Goal: Task Accomplishment & Management: Use online tool/utility

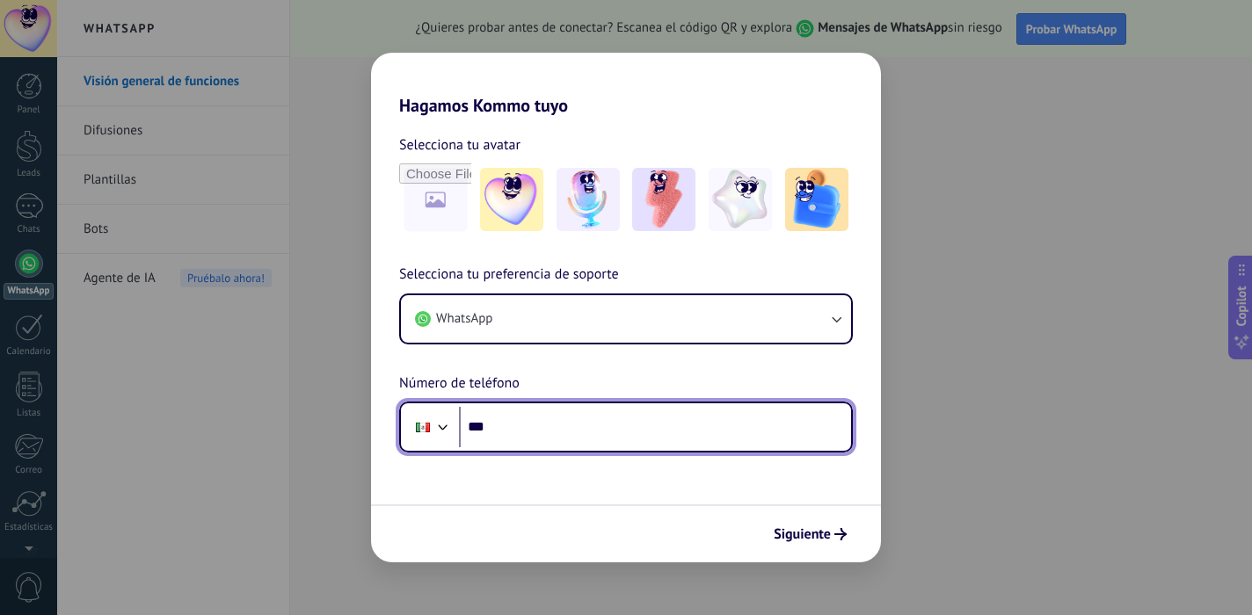
click at [569, 424] on input "***" at bounding box center [655, 427] width 392 height 40
paste input "**********"
click at [507, 428] on input "**********" at bounding box center [655, 427] width 392 height 40
click at [622, 426] on input "**********" at bounding box center [655, 427] width 392 height 40
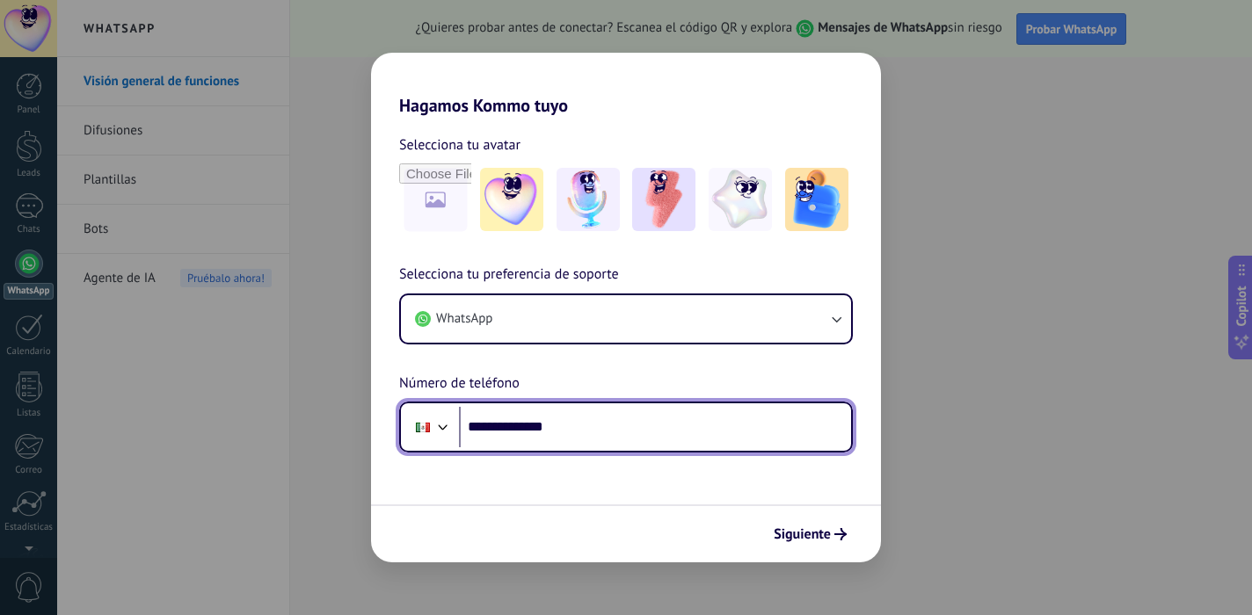
click at [622, 426] on input "**********" at bounding box center [655, 427] width 392 height 40
paste input "***"
click at [446, 432] on div at bounding box center [442, 425] width 21 height 21
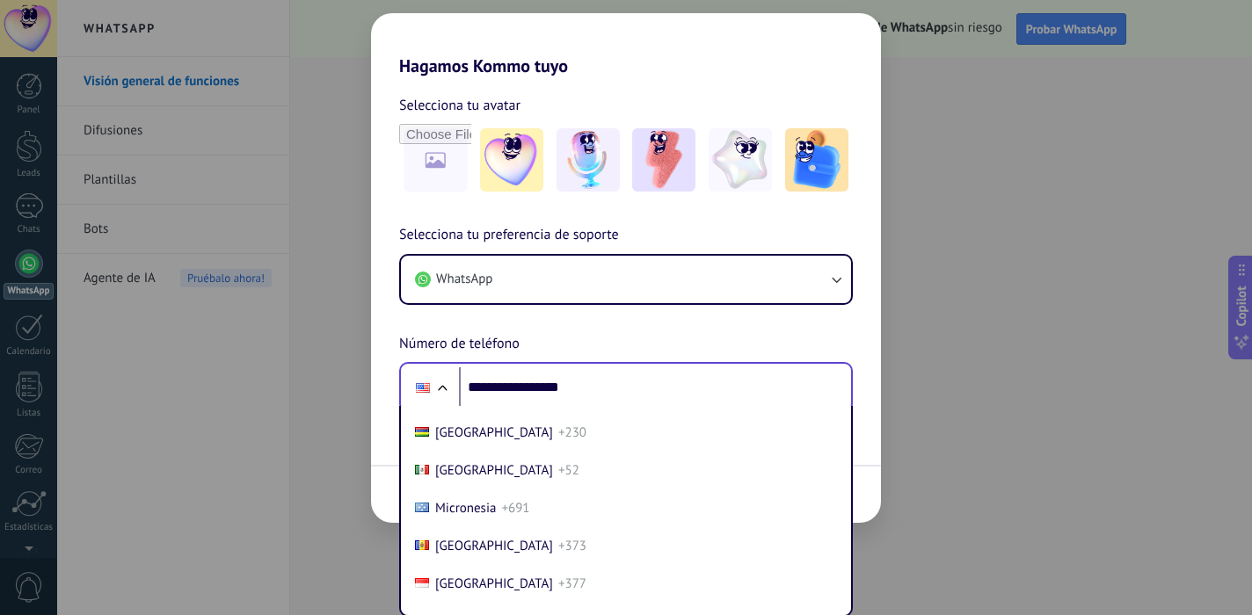
scroll to position [4522, 0]
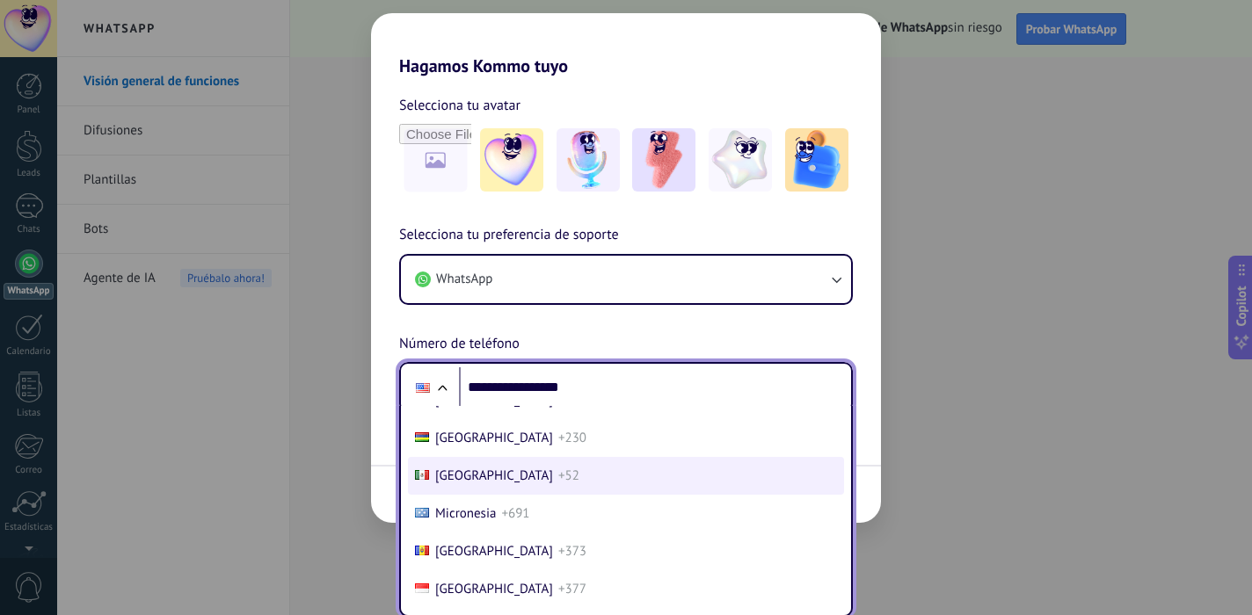
click at [461, 481] on span "[GEOGRAPHIC_DATA]" at bounding box center [494, 476] width 118 height 17
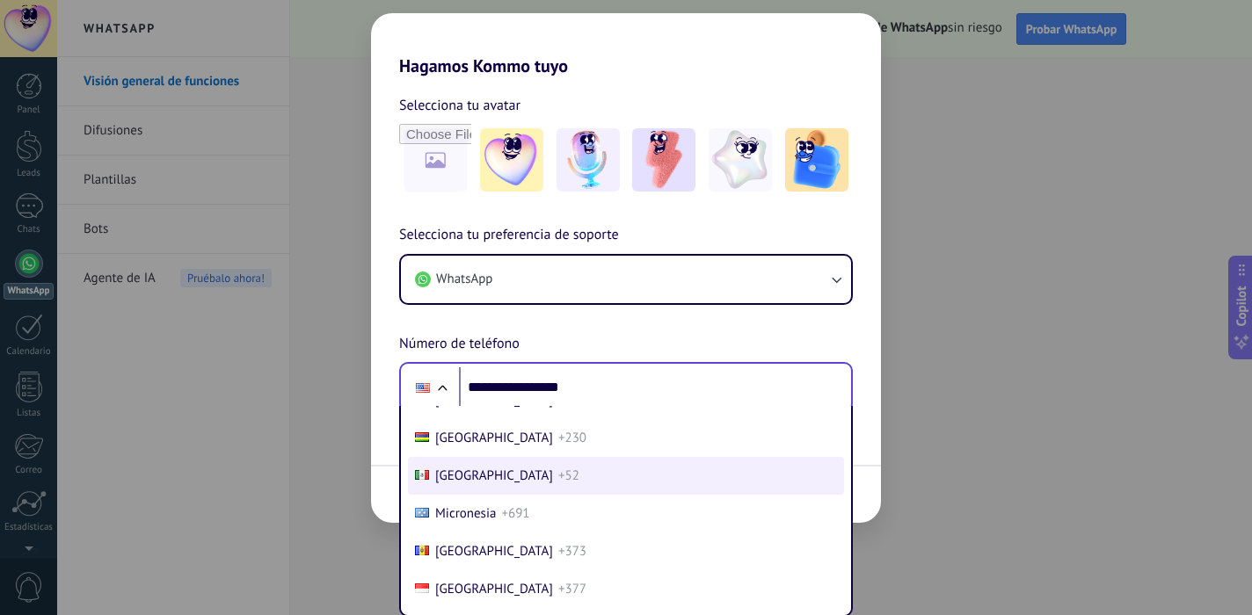
type input "**********"
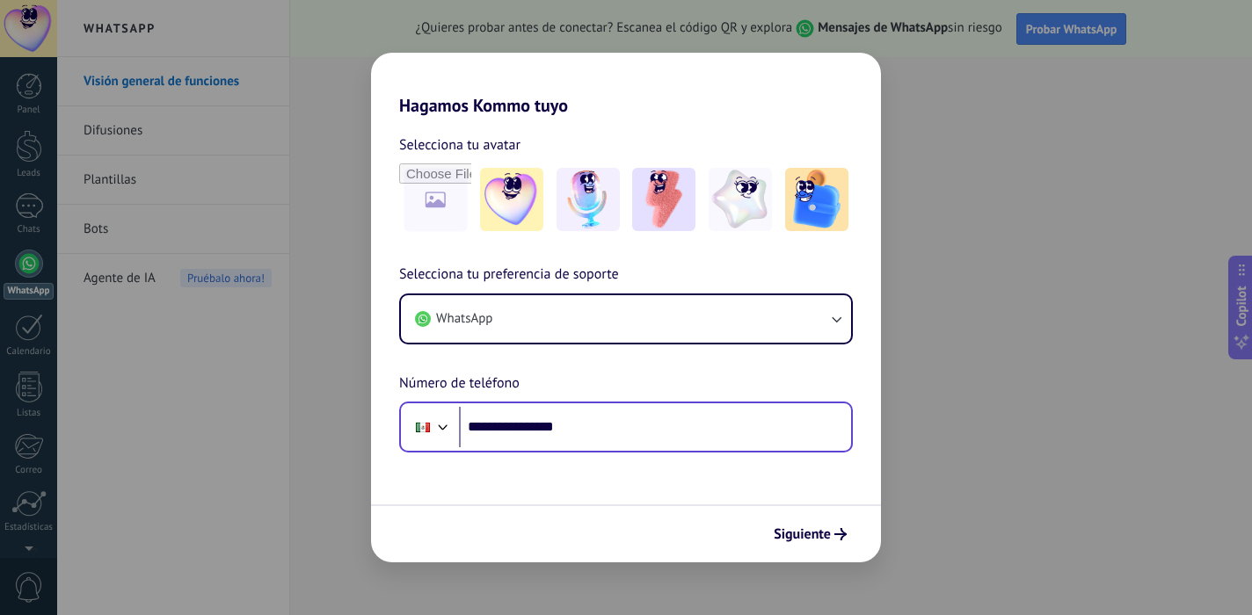
scroll to position [0, 0]
click at [751, 189] on img at bounding box center [739, 199] width 63 height 63
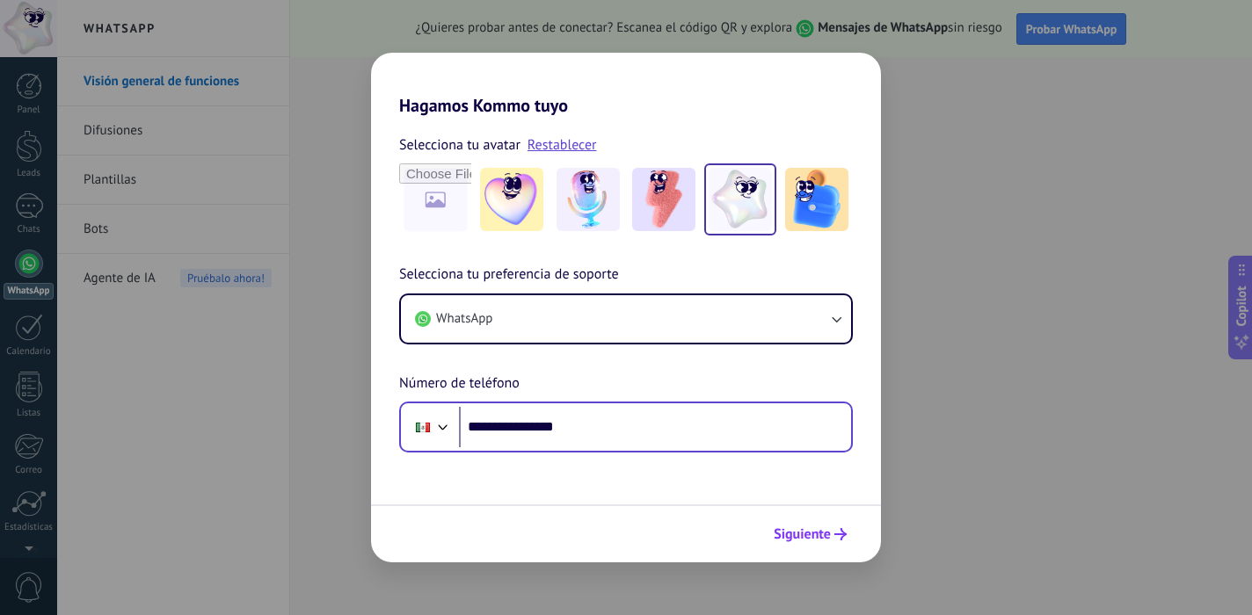
click at [804, 528] on span "Siguiente" at bounding box center [801, 534] width 57 height 12
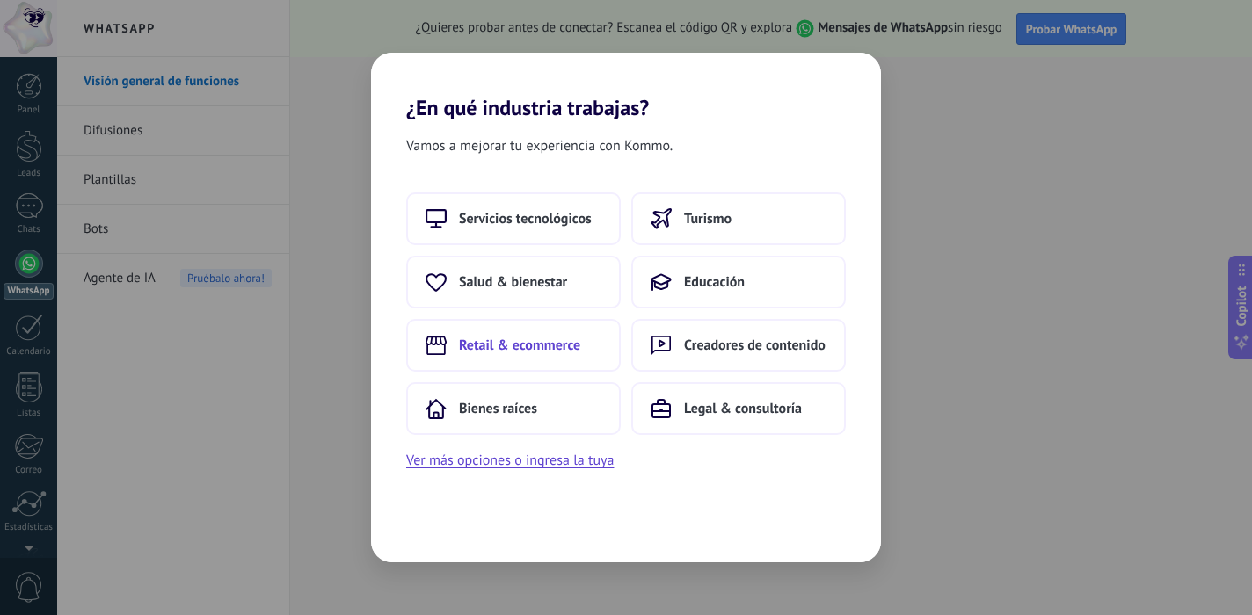
click at [529, 340] on span "Retail & ecommerce" at bounding box center [519, 346] width 121 height 18
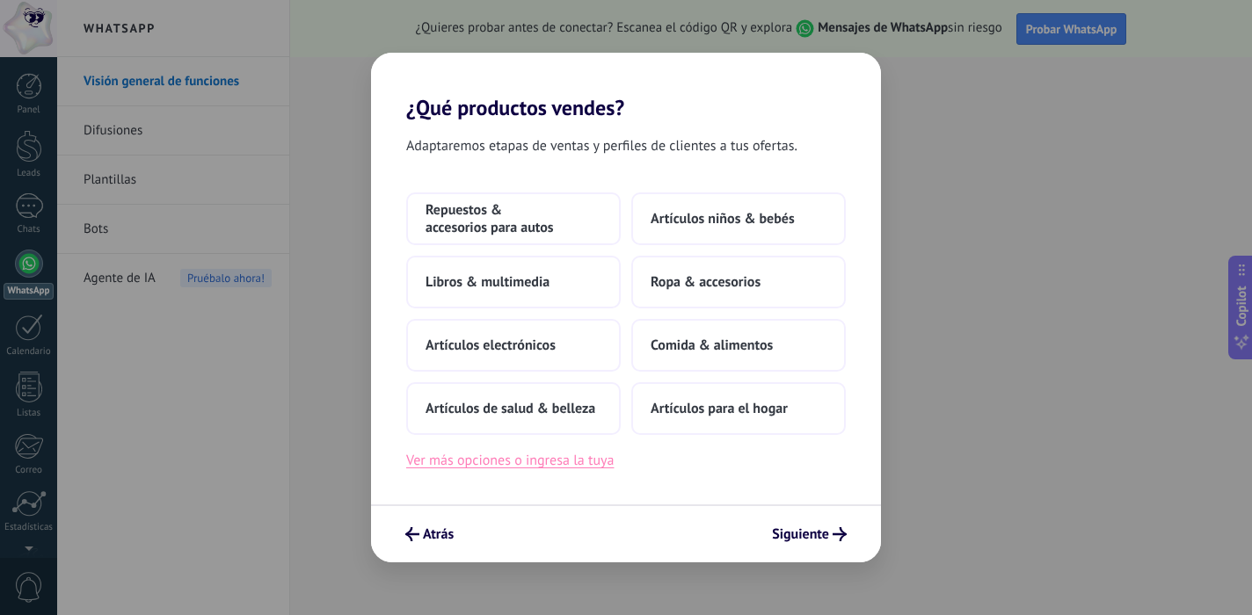
click at [574, 461] on button "Ver más opciones o ingresa la tuya" at bounding box center [509, 460] width 207 height 23
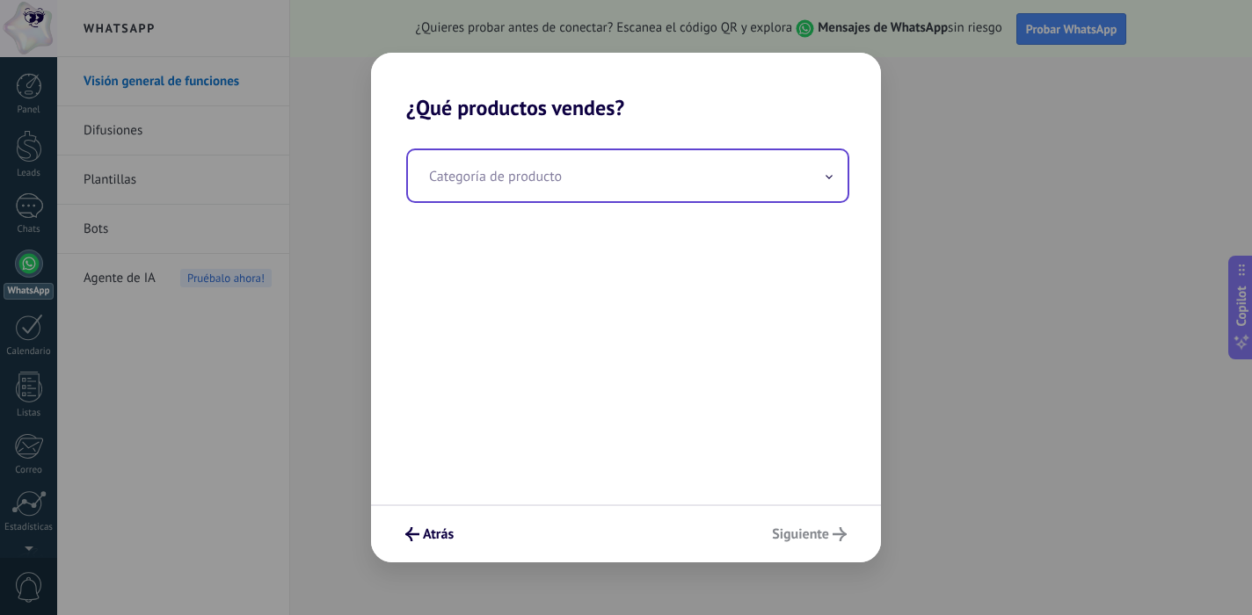
click at [577, 181] on input "text" at bounding box center [627, 175] width 439 height 51
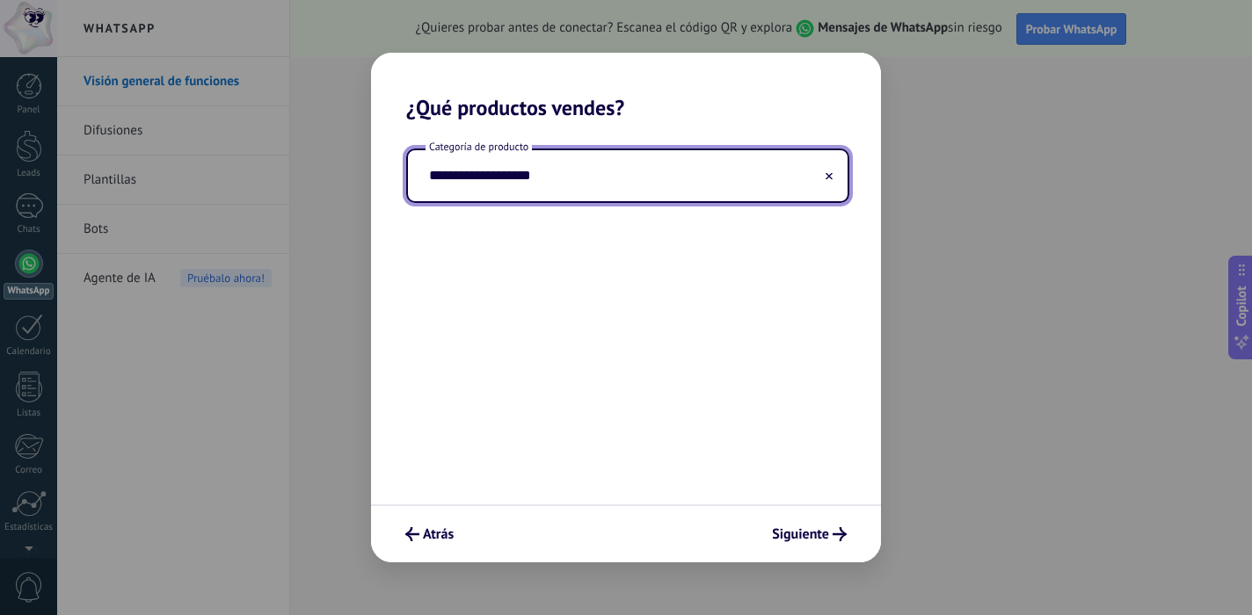
type input "**********"
click at [824, 531] on span "Siguiente" at bounding box center [800, 534] width 57 height 12
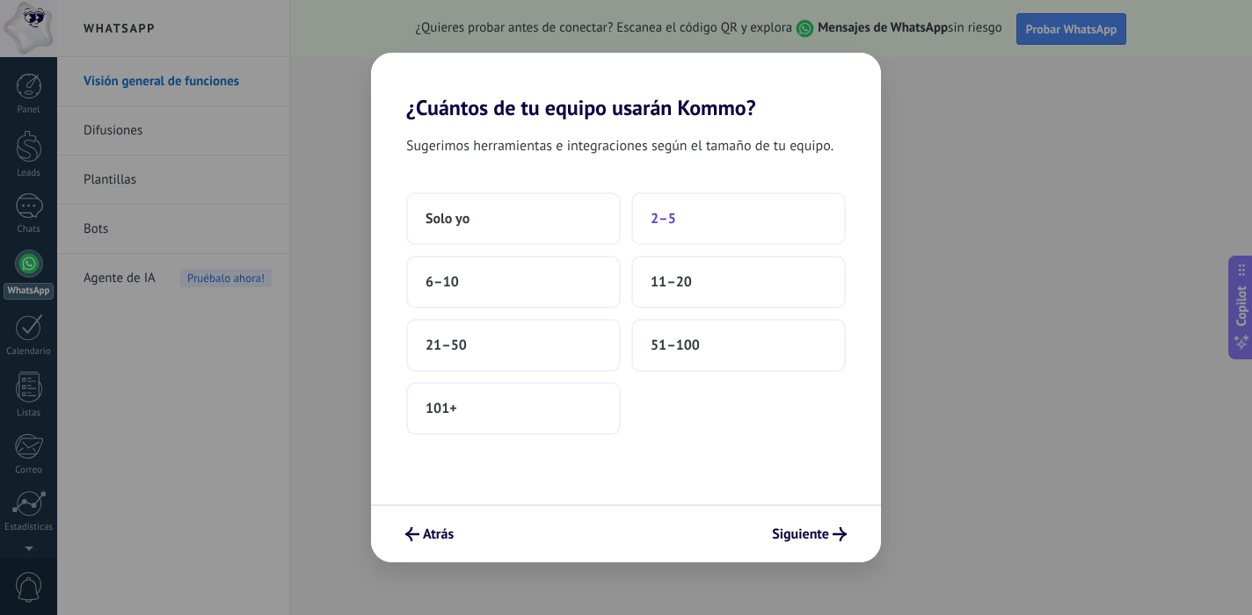
click at [707, 223] on button "2–5" at bounding box center [738, 218] width 214 height 53
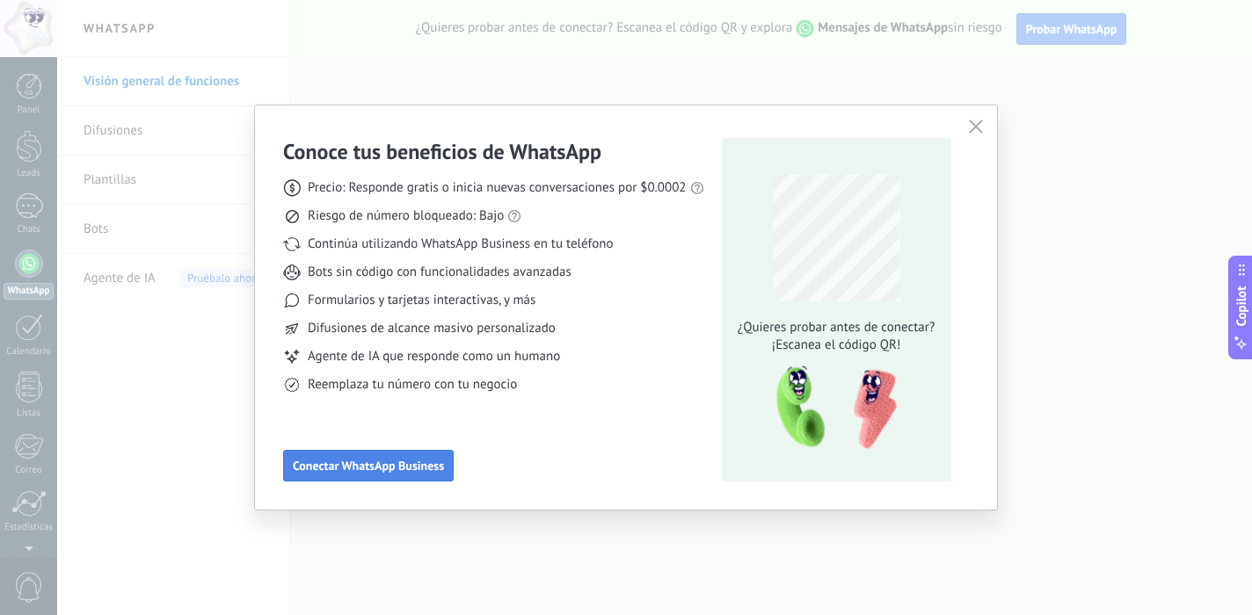
click at [409, 461] on span "Conectar WhatsApp Business" at bounding box center [368, 466] width 151 height 12
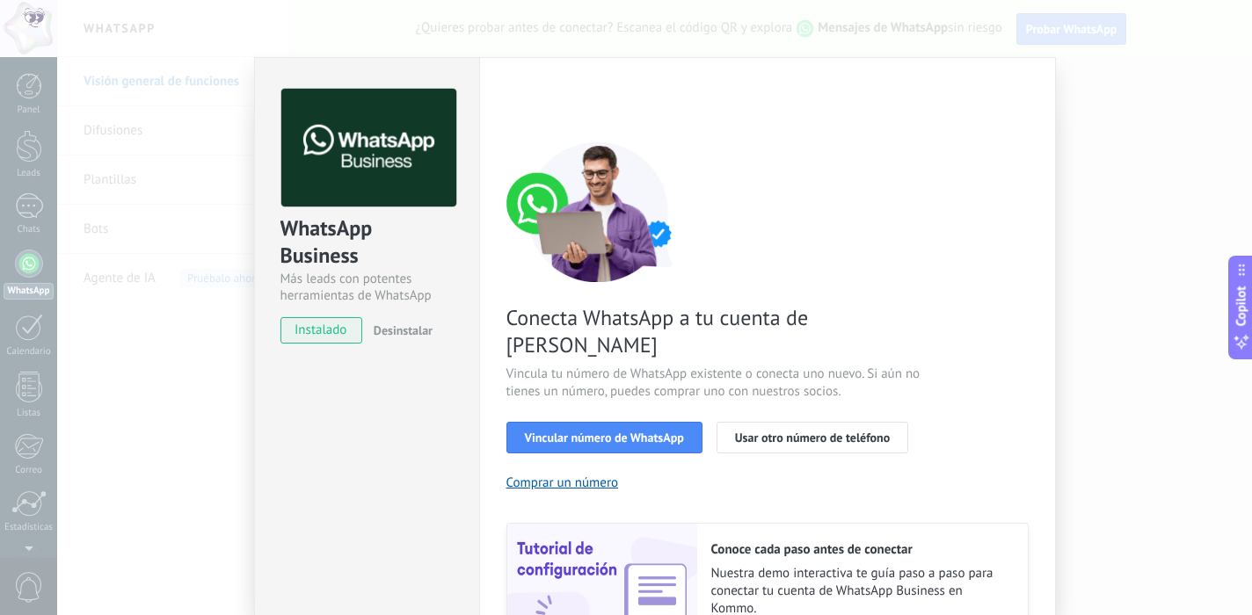
scroll to position [165, 0]
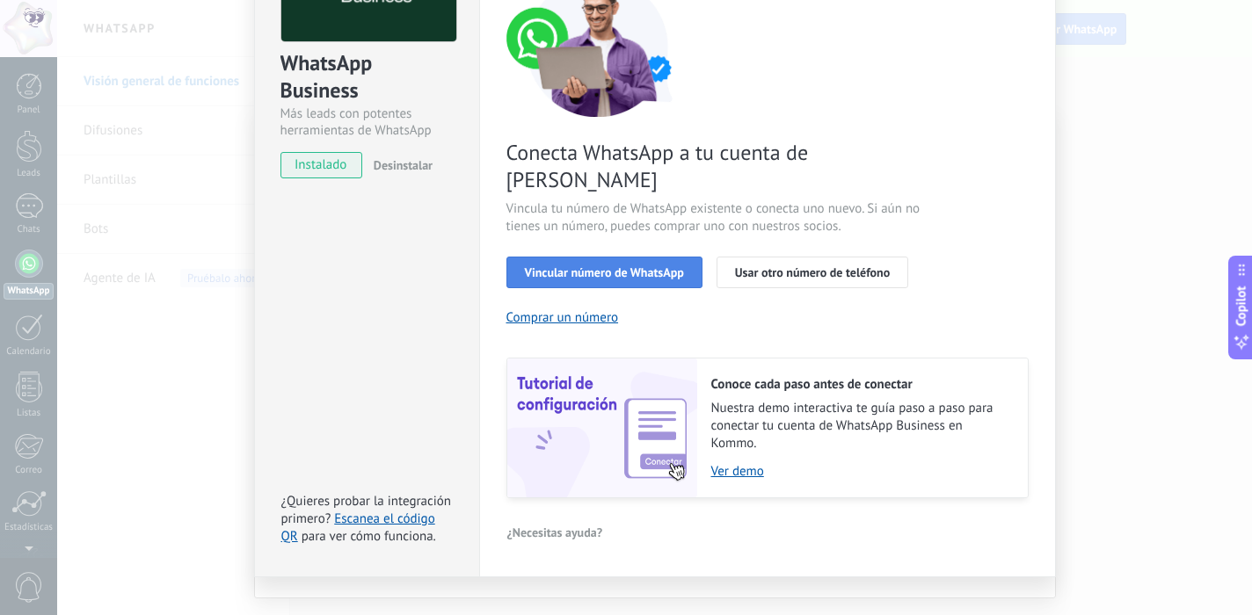
click at [599, 266] on span "Vincular número de WhatsApp" at bounding box center [604, 272] width 159 height 12
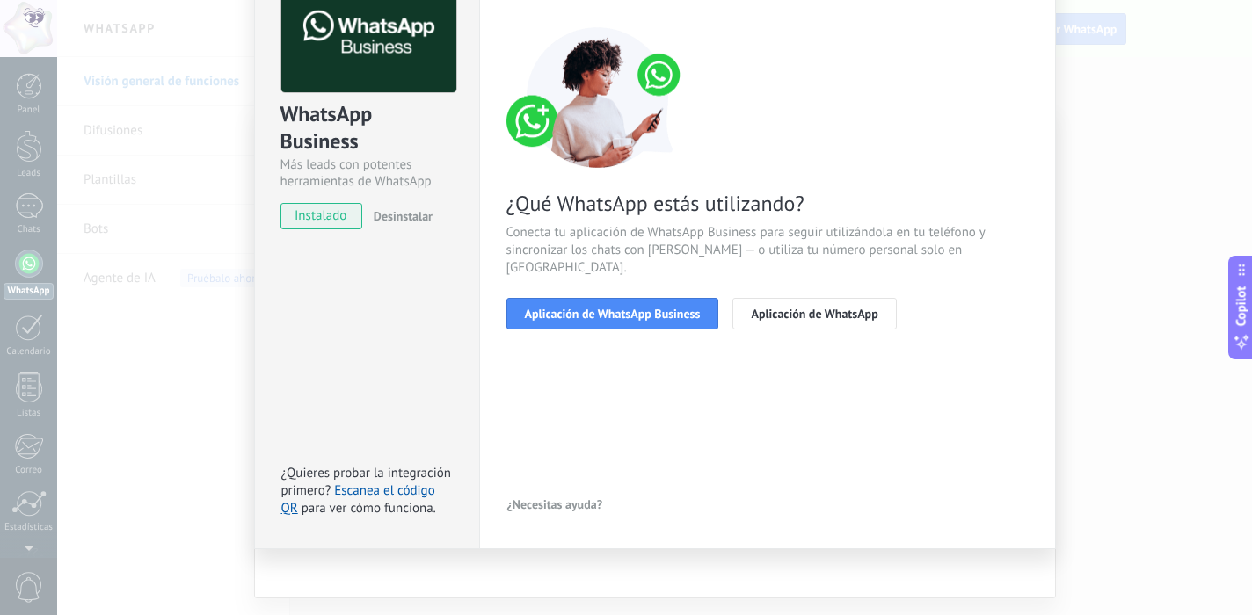
scroll to position [114, 0]
click at [634, 308] on span "Aplicación de WhatsApp Business" at bounding box center [613, 314] width 176 height 12
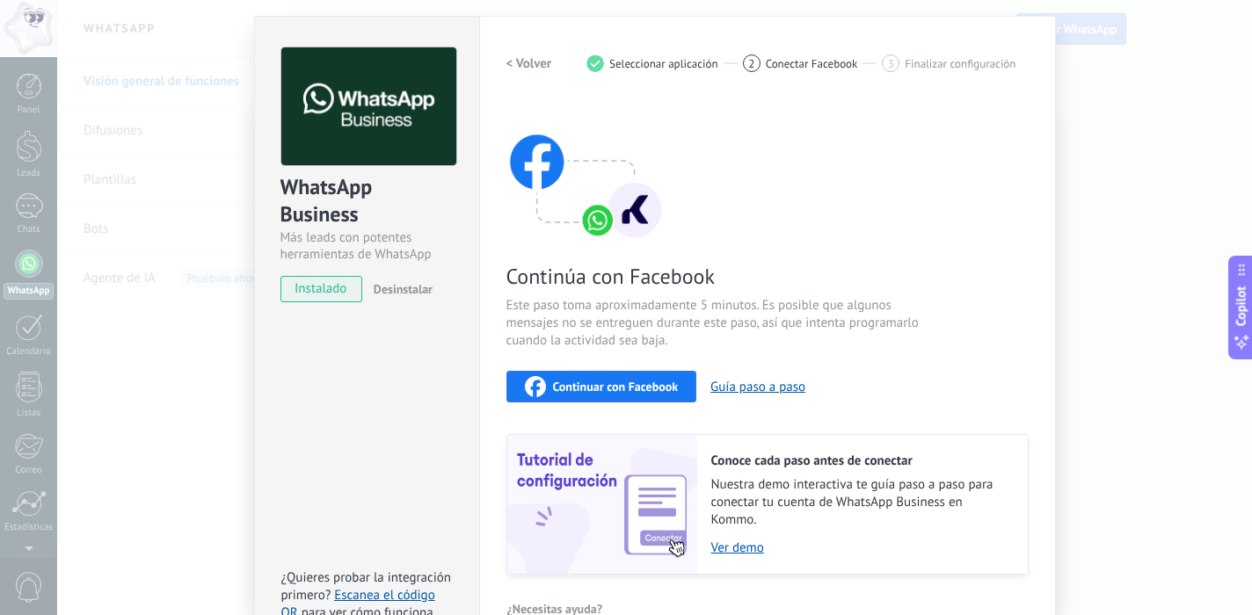
scroll to position [45, 0]
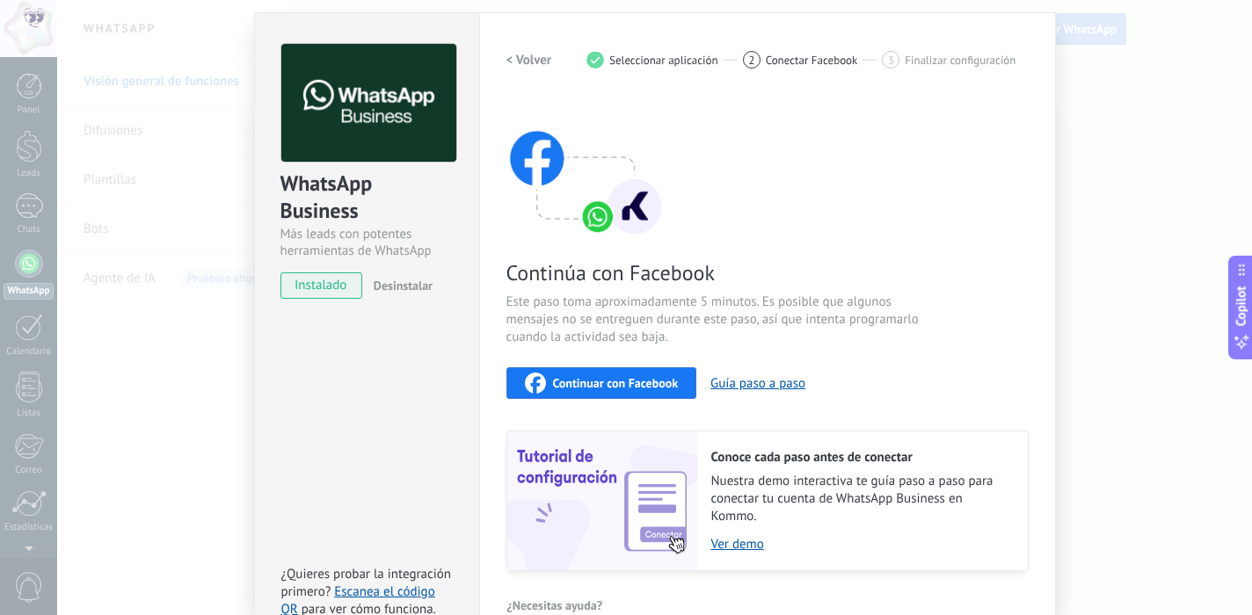
click at [615, 386] on span "Continuar con Facebook" at bounding box center [616, 383] width 126 height 12
click at [660, 368] on button "Continuar con Facebook" at bounding box center [601, 383] width 191 height 32
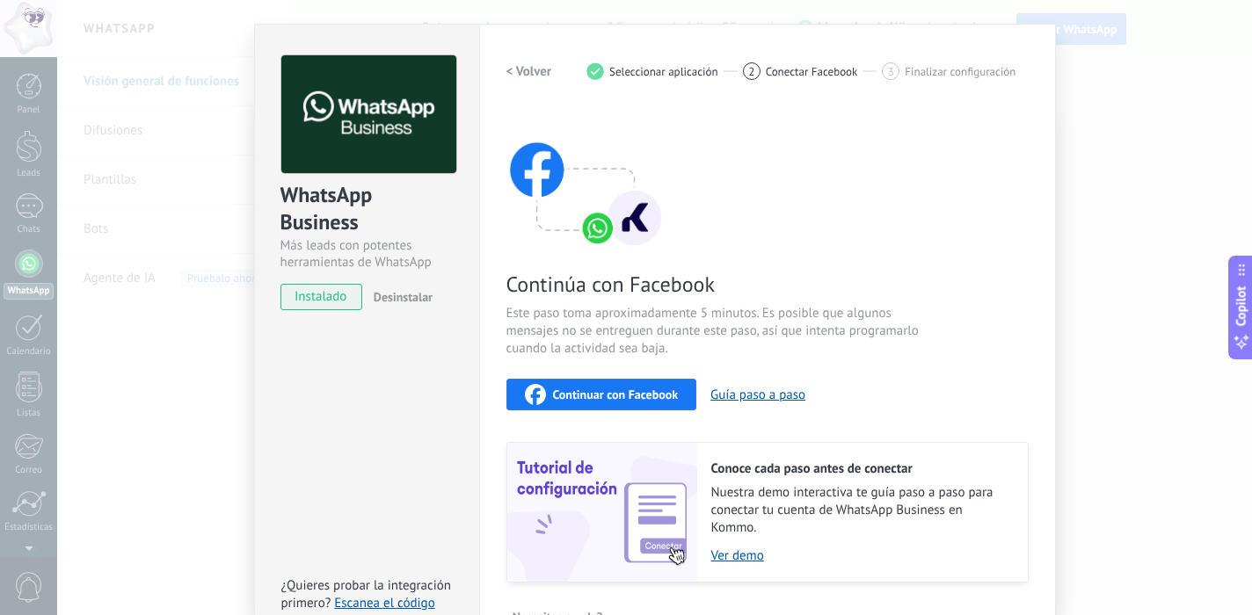
scroll to position [0, 0]
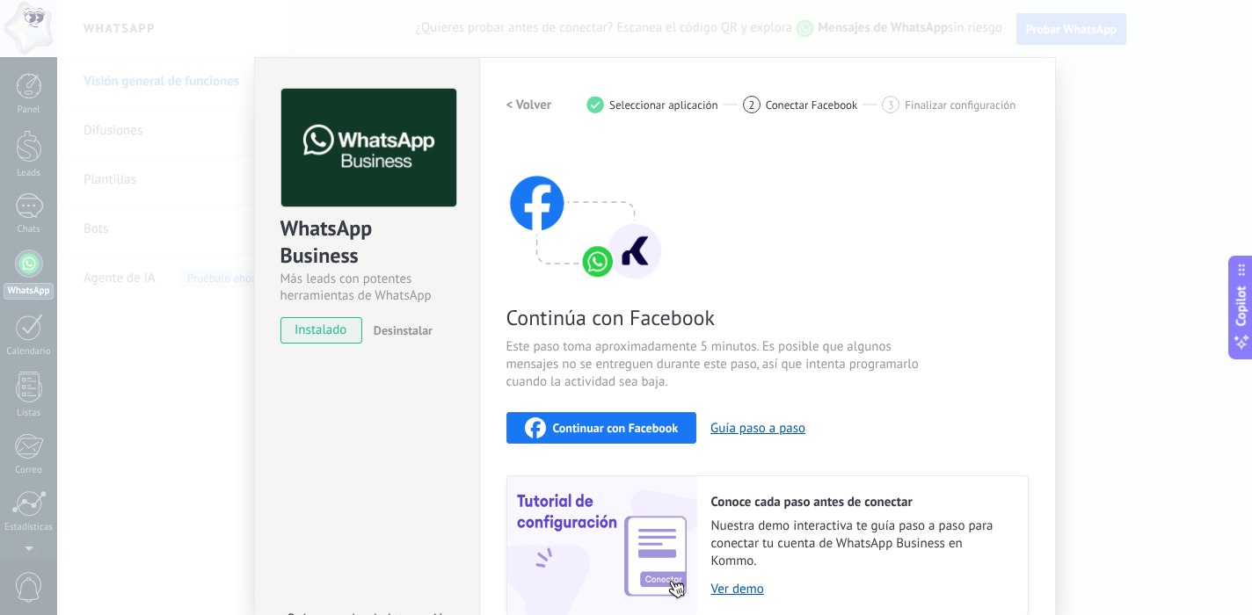
click at [815, 109] on span "Conectar Facebook" at bounding box center [812, 104] width 92 height 13
click at [918, 103] on span "Finalizar configuración" at bounding box center [959, 104] width 111 height 13
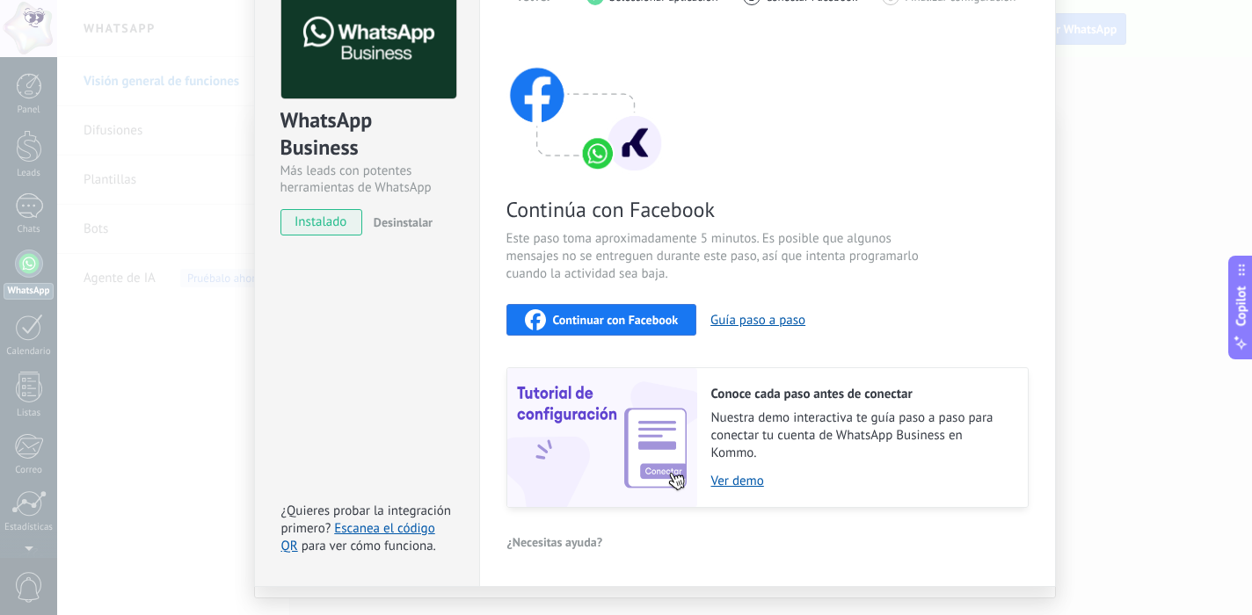
scroll to position [145, 0]
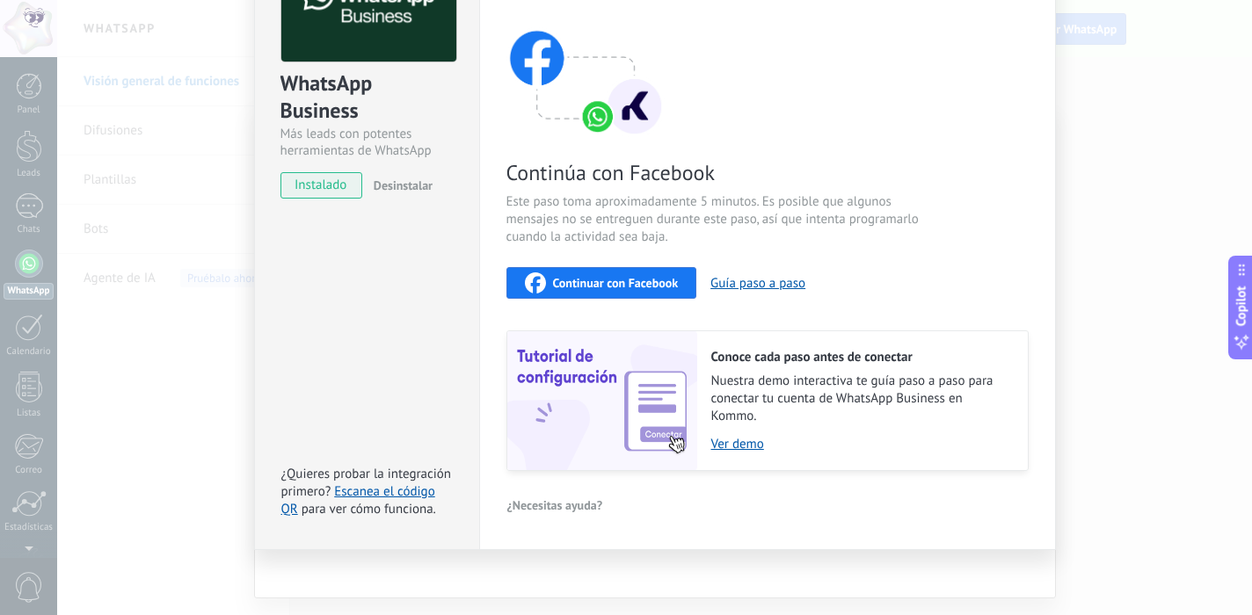
click at [334, 190] on span "instalado" at bounding box center [321, 185] width 80 height 26
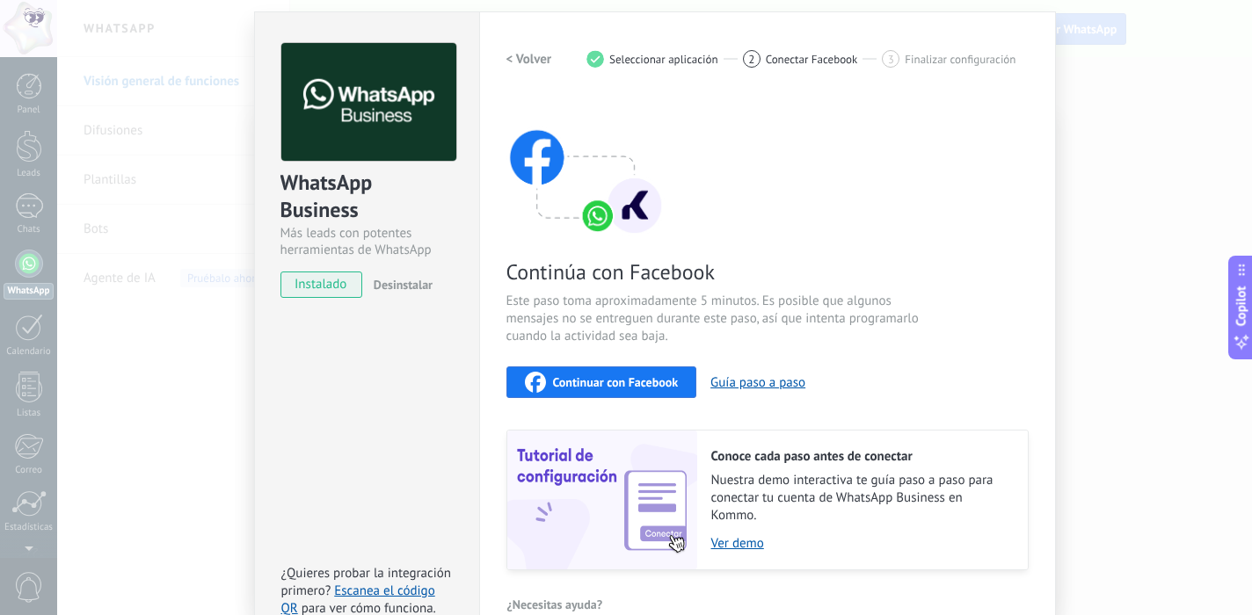
scroll to position [0, 0]
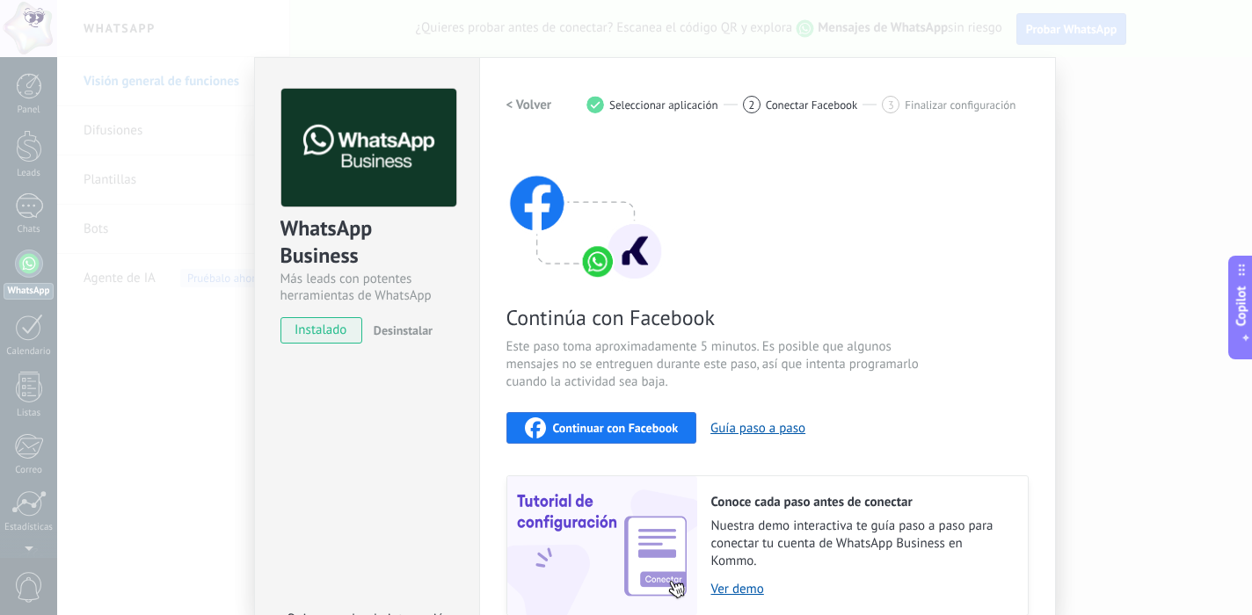
click at [1103, 130] on div "WhatsApp Business Más leads con potentes herramientas de WhatsApp instalado Des…" at bounding box center [654, 307] width 1194 height 615
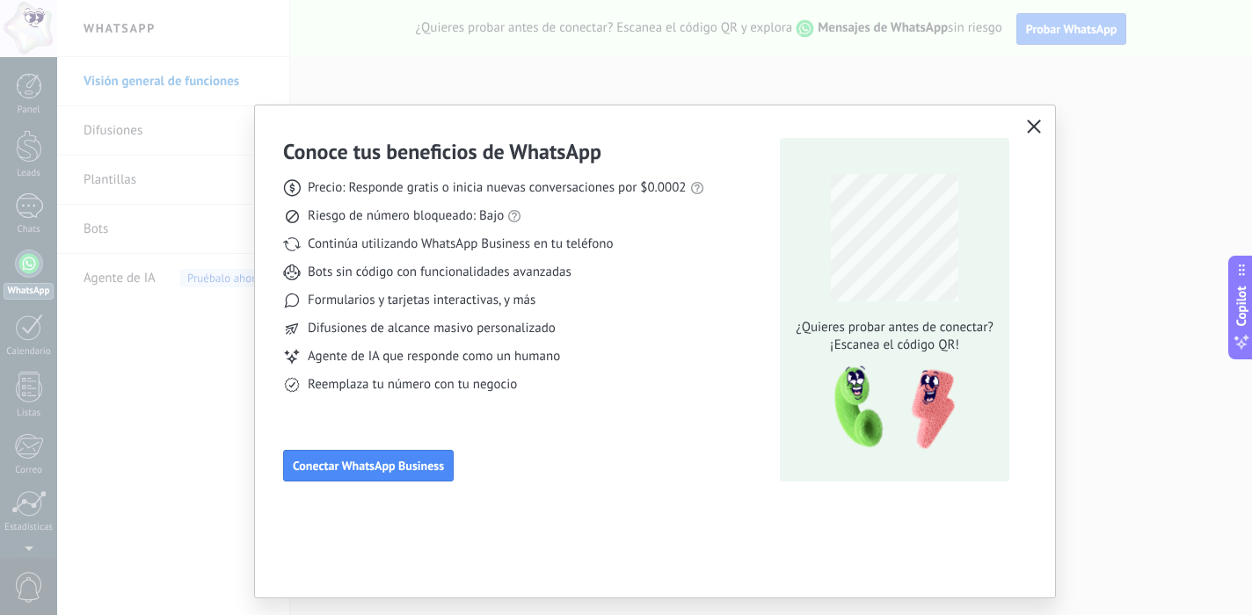
click at [1033, 131] on icon "button" at bounding box center [1034, 127] width 14 height 14
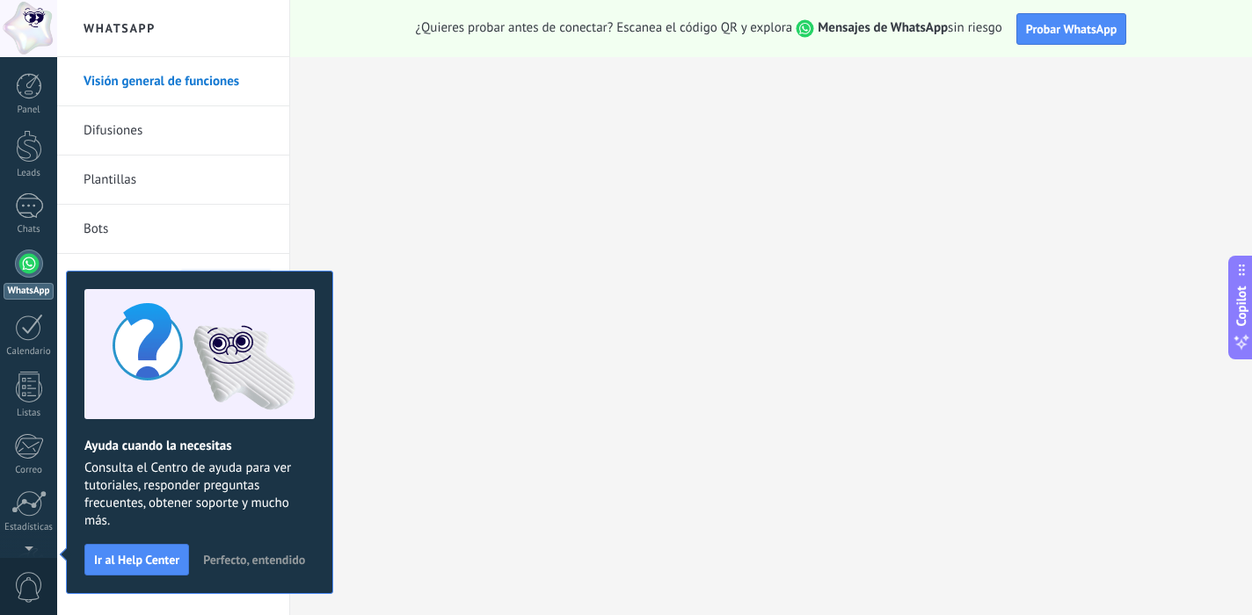
click at [34, 260] on div at bounding box center [29, 264] width 28 height 28
click at [214, 562] on span "Perfecto, entendido" at bounding box center [254, 560] width 102 height 12
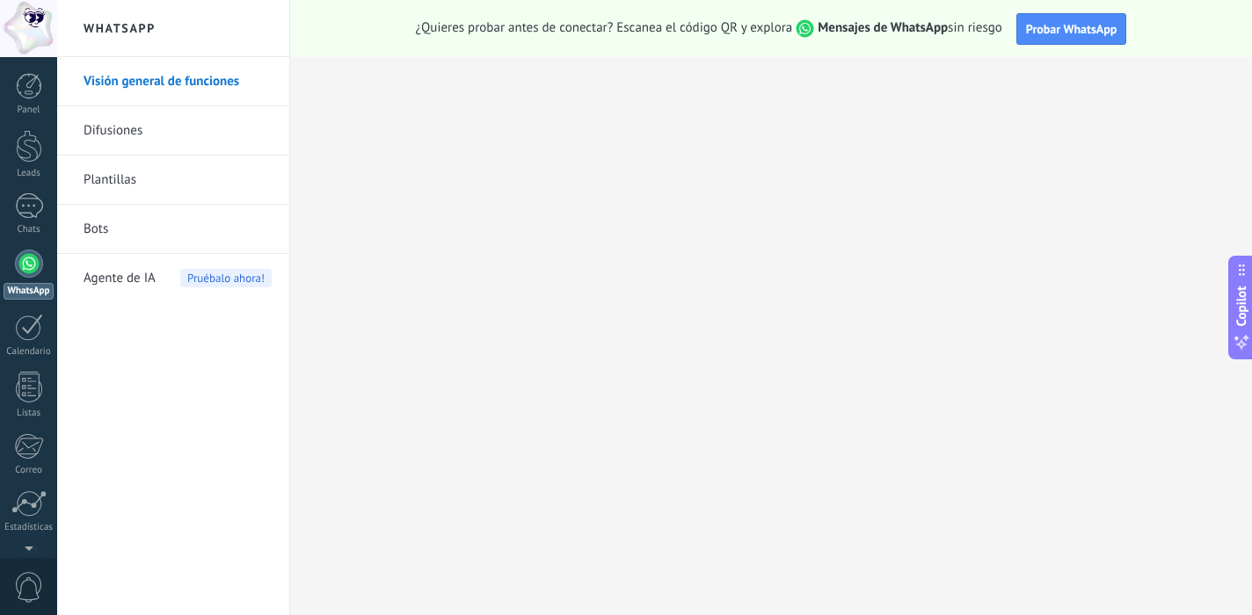
click at [27, 263] on div at bounding box center [29, 264] width 28 height 28
click at [1019, 34] on button "Probar WhatsApp" at bounding box center [1071, 29] width 111 height 32
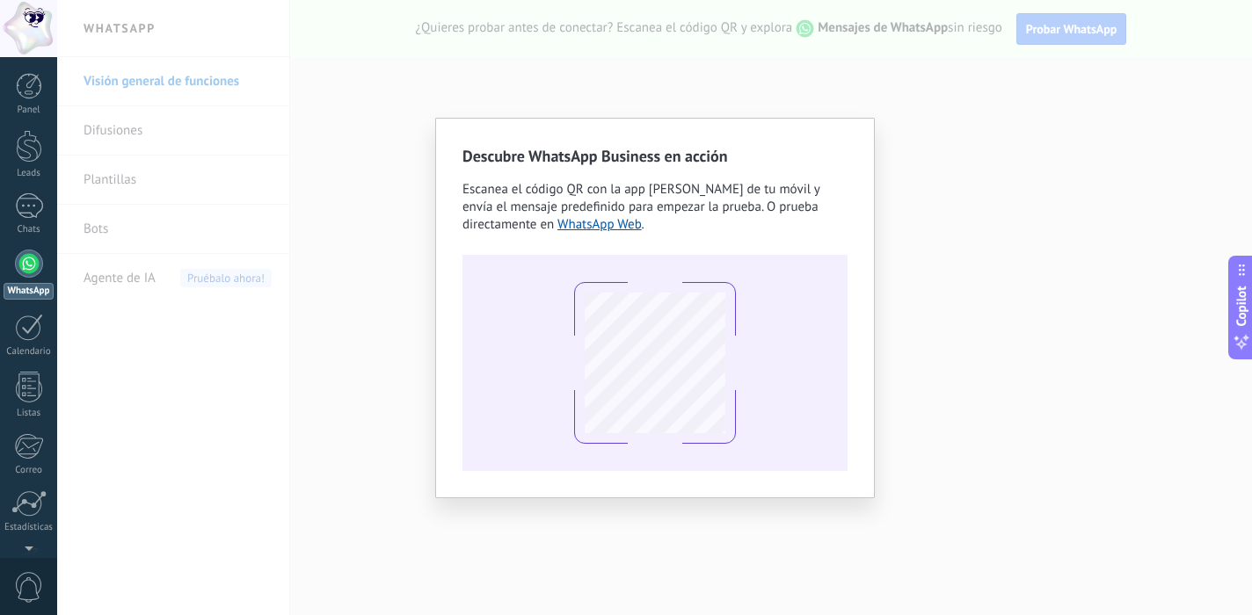
click at [910, 178] on div "Descubre WhatsApp Business en acción Escanea el código QR con la app [PERSON_NA…" at bounding box center [654, 307] width 1194 height 615
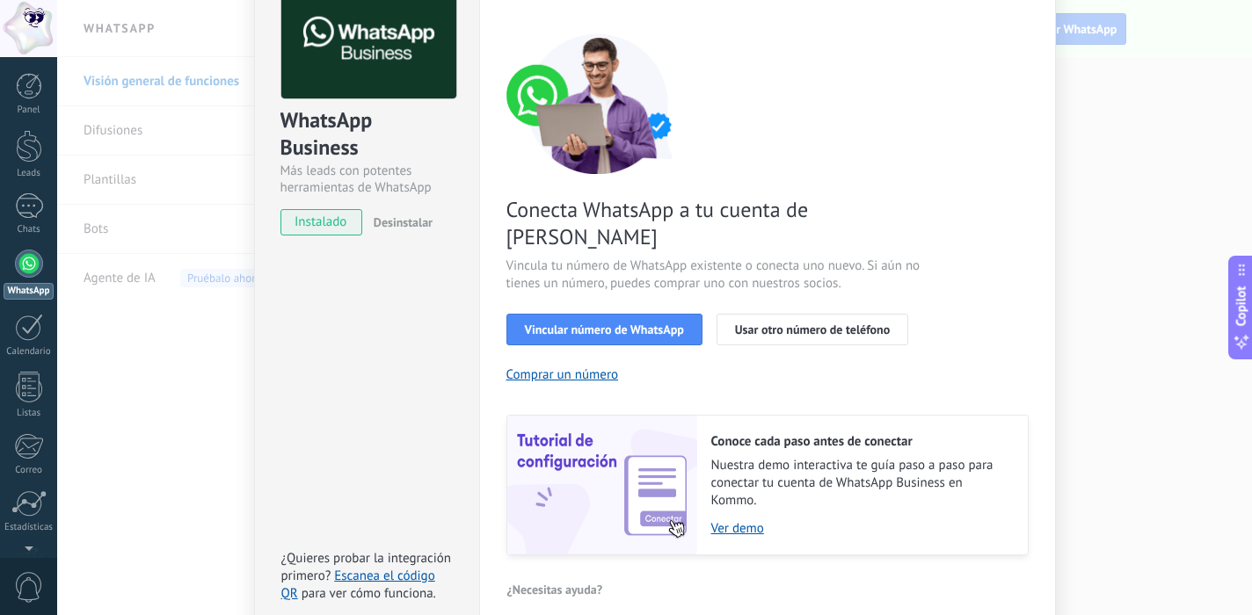
scroll to position [109, 0]
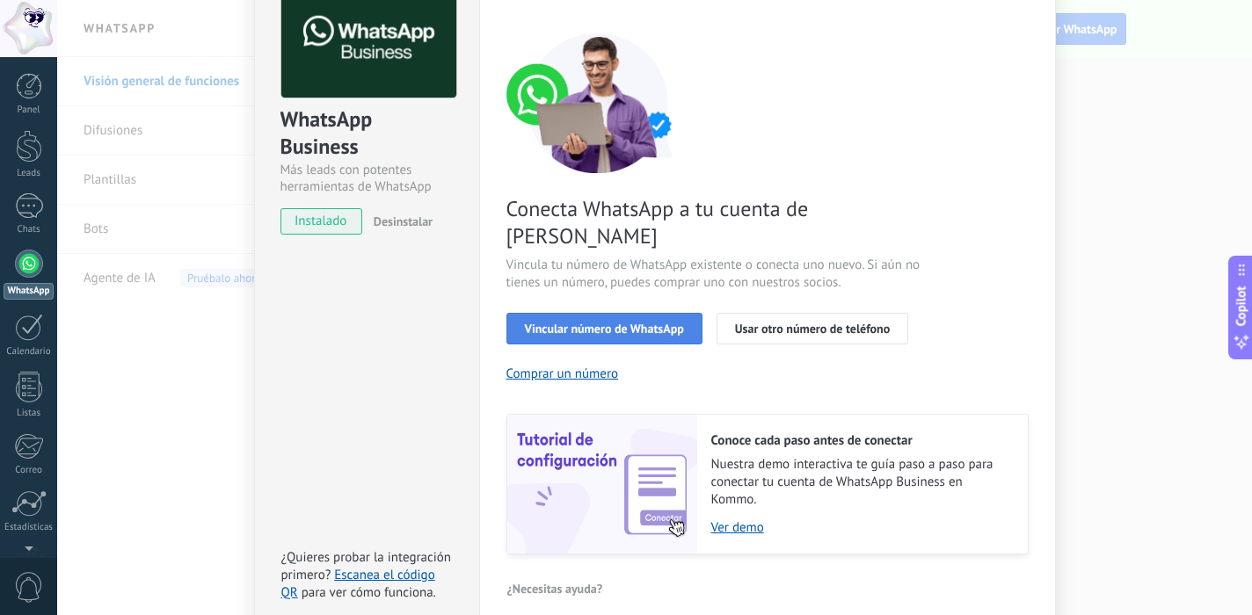
click at [535, 323] on span "Vincular número de WhatsApp" at bounding box center [604, 329] width 159 height 12
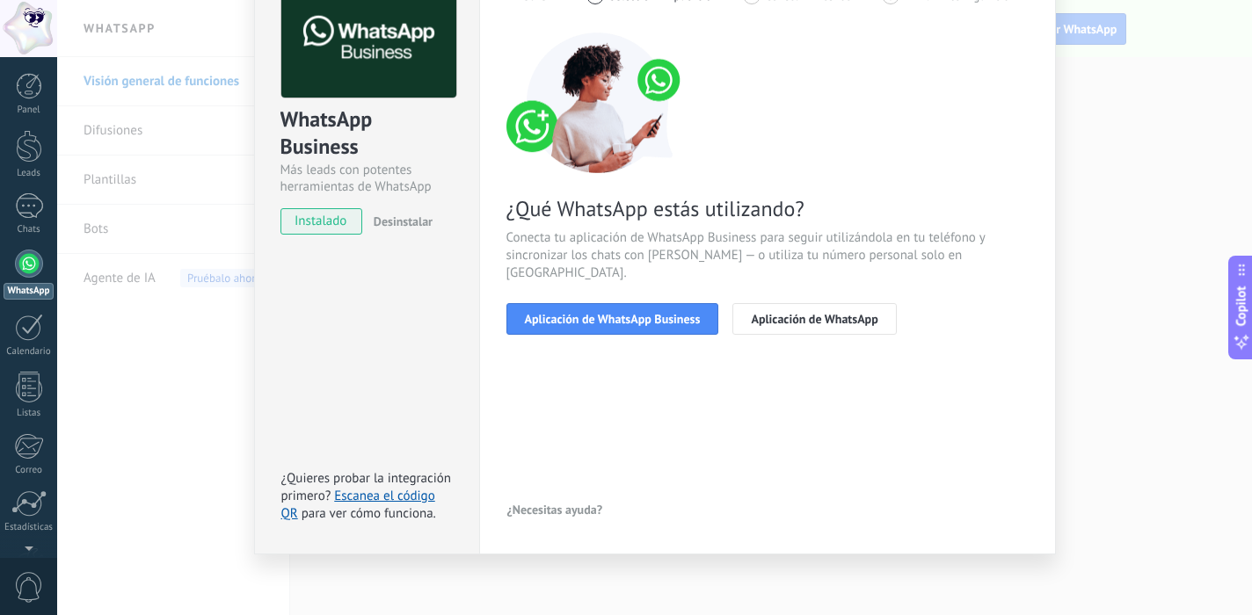
click at [535, 313] on span "Aplicación de WhatsApp Business" at bounding box center [613, 319] width 176 height 12
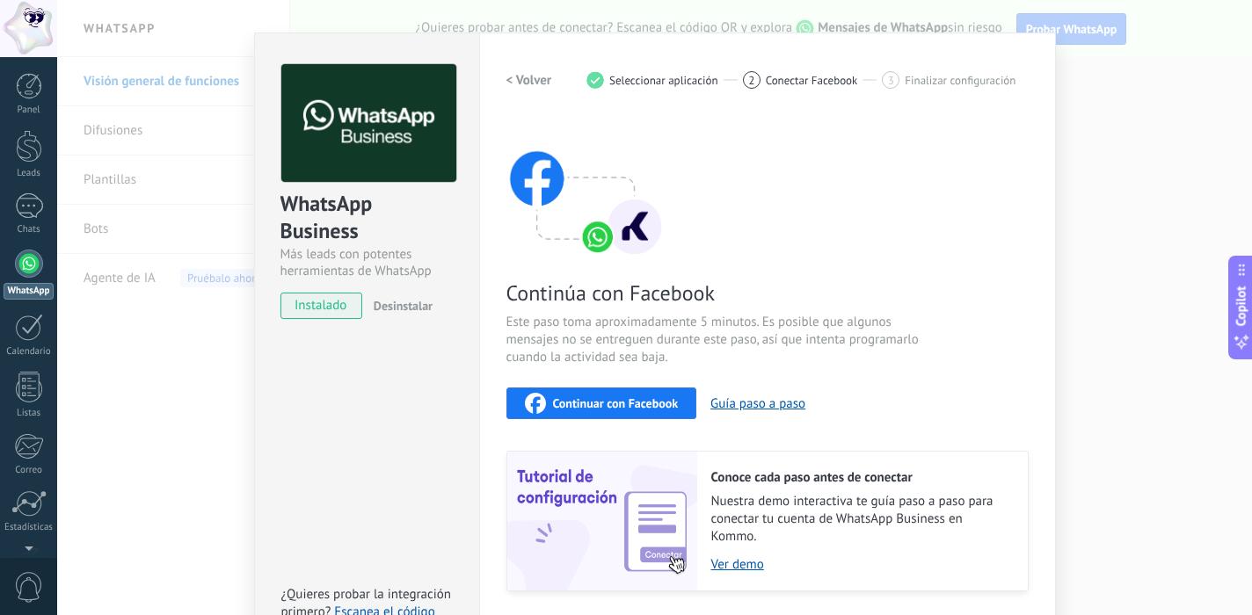
scroll to position [145, 0]
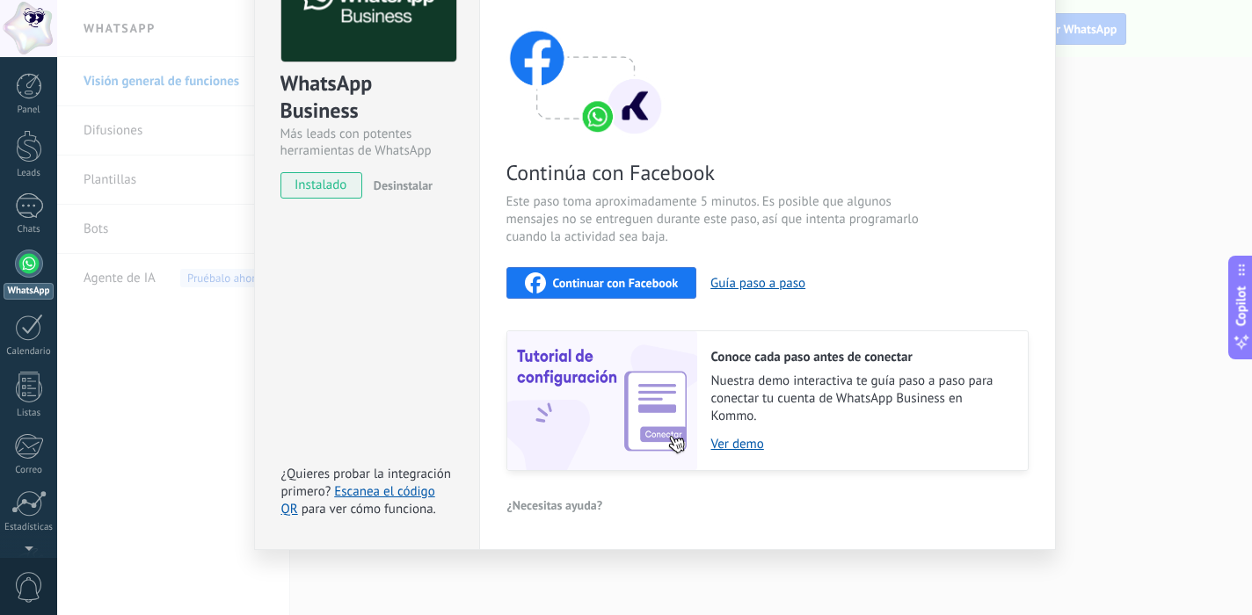
click at [555, 279] on span "Continuar con Facebook" at bounding box center [616, 283] width 126 height 12
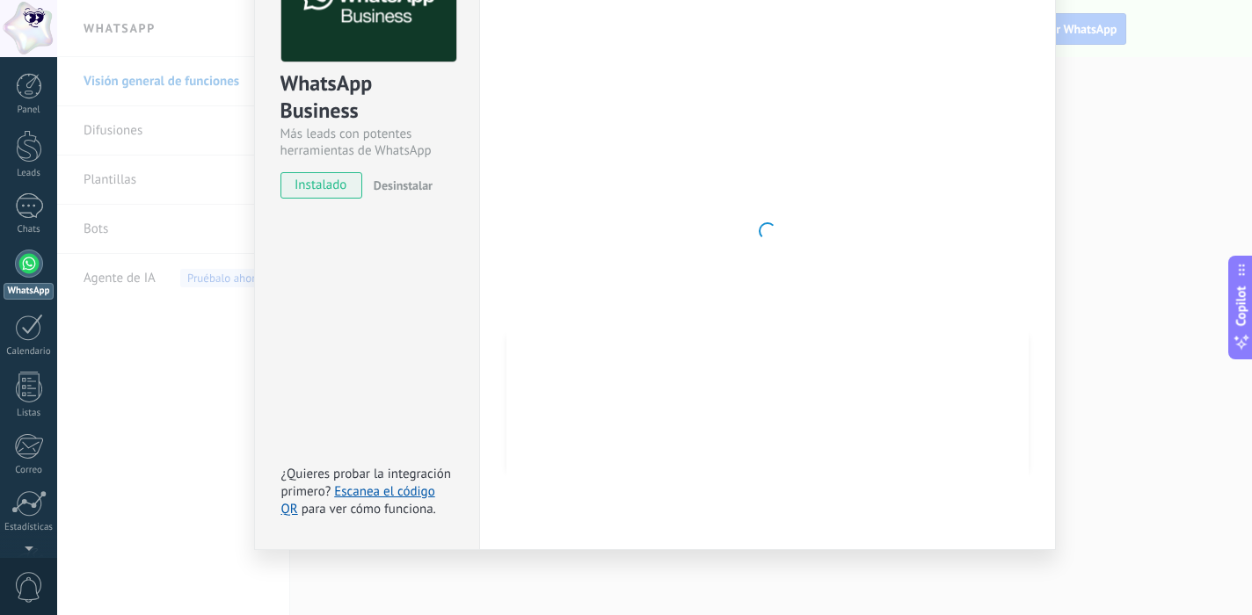
scroll to position [0, 0]
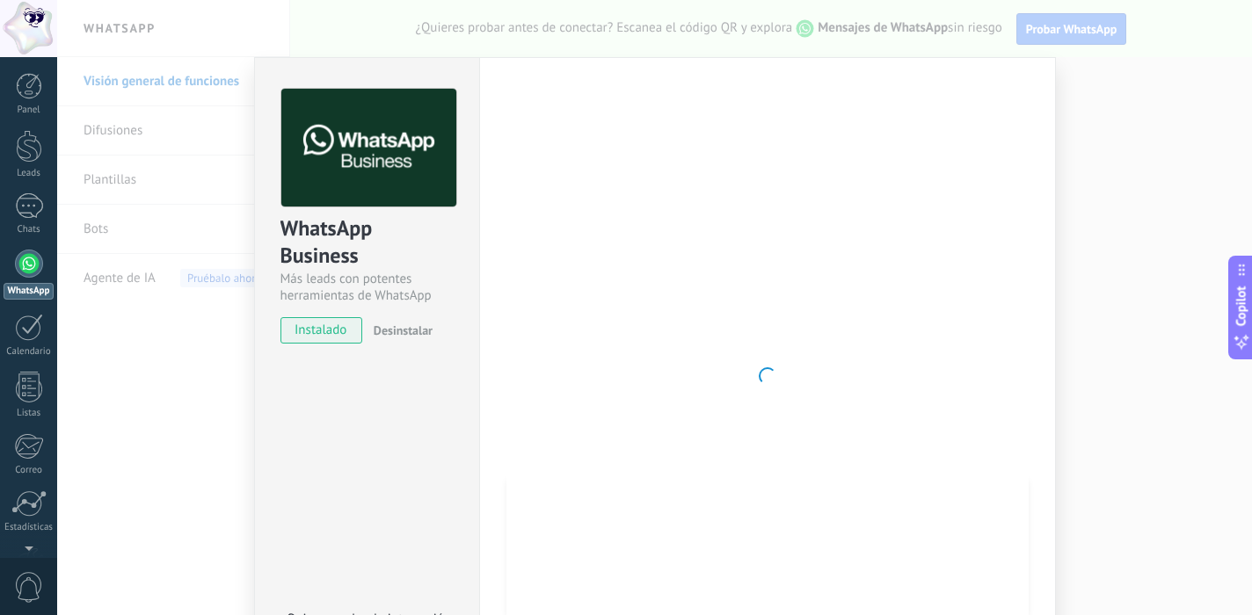
click at [1156, 80] on div "WhatsApp Business Más leads con potentes herramientas de WhatsApp instalado Des…" at bounding box center [654, 307] width 1194 height 615
